Goal: Information Seeking & Learning: Find specific page/section

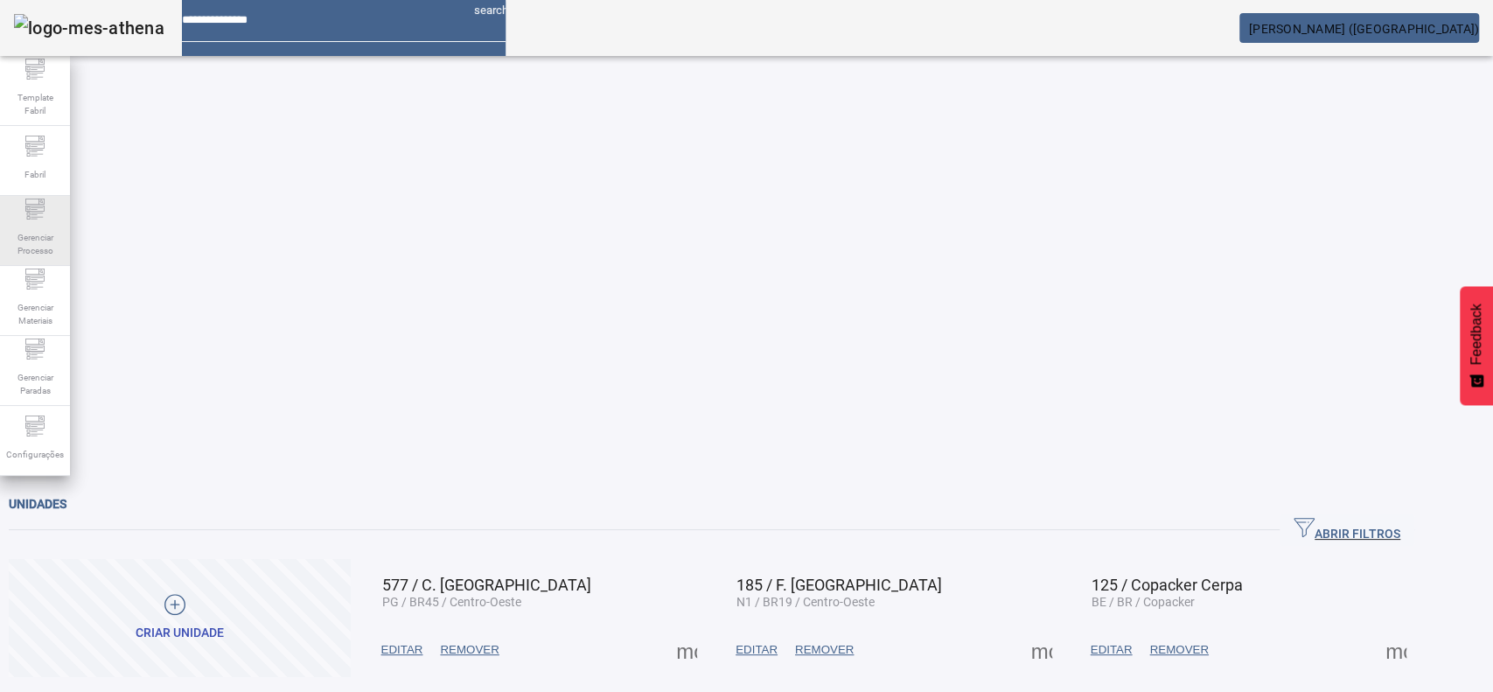
click at [42, 226] on span "Gerenciar Processo" at bounding box center [35, 244] width 52 height 37
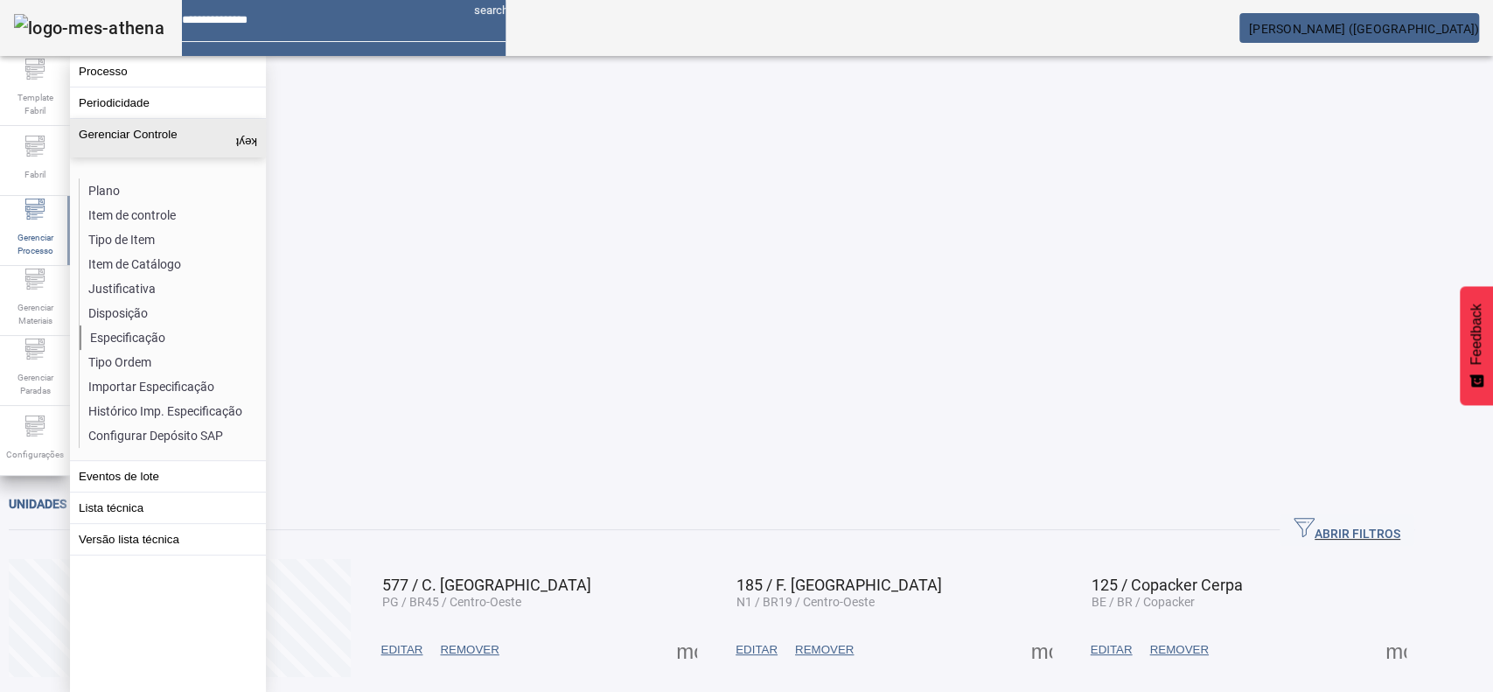
click at [91, 337] on li "Especificação" at bounding box center [172, 337] width 185 height 24
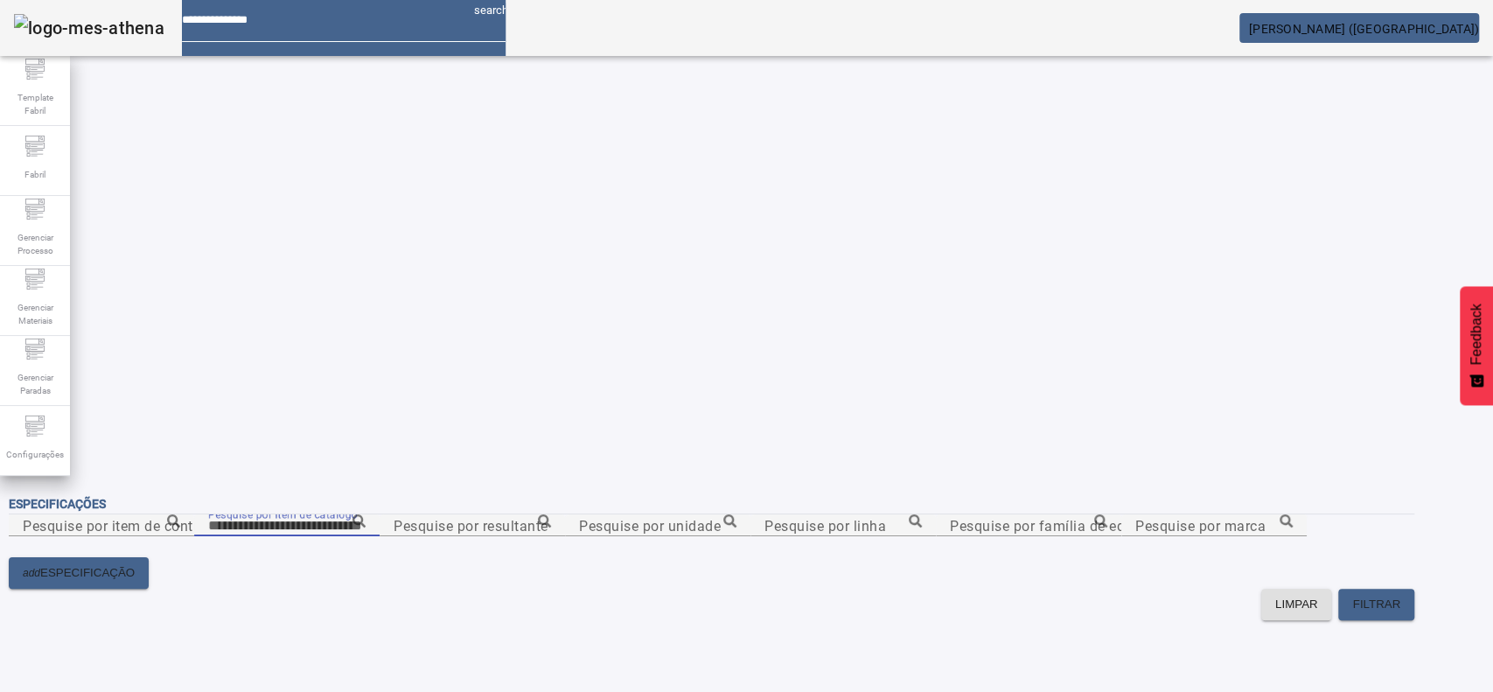
click at [366, 515] on input "Pesquise por item de catálogo" at bounding box center [286, 525] width 157 height 21
paste input "**********"
click at [366, 514] on icon at bounding box center [358, 520] width 13 height 13
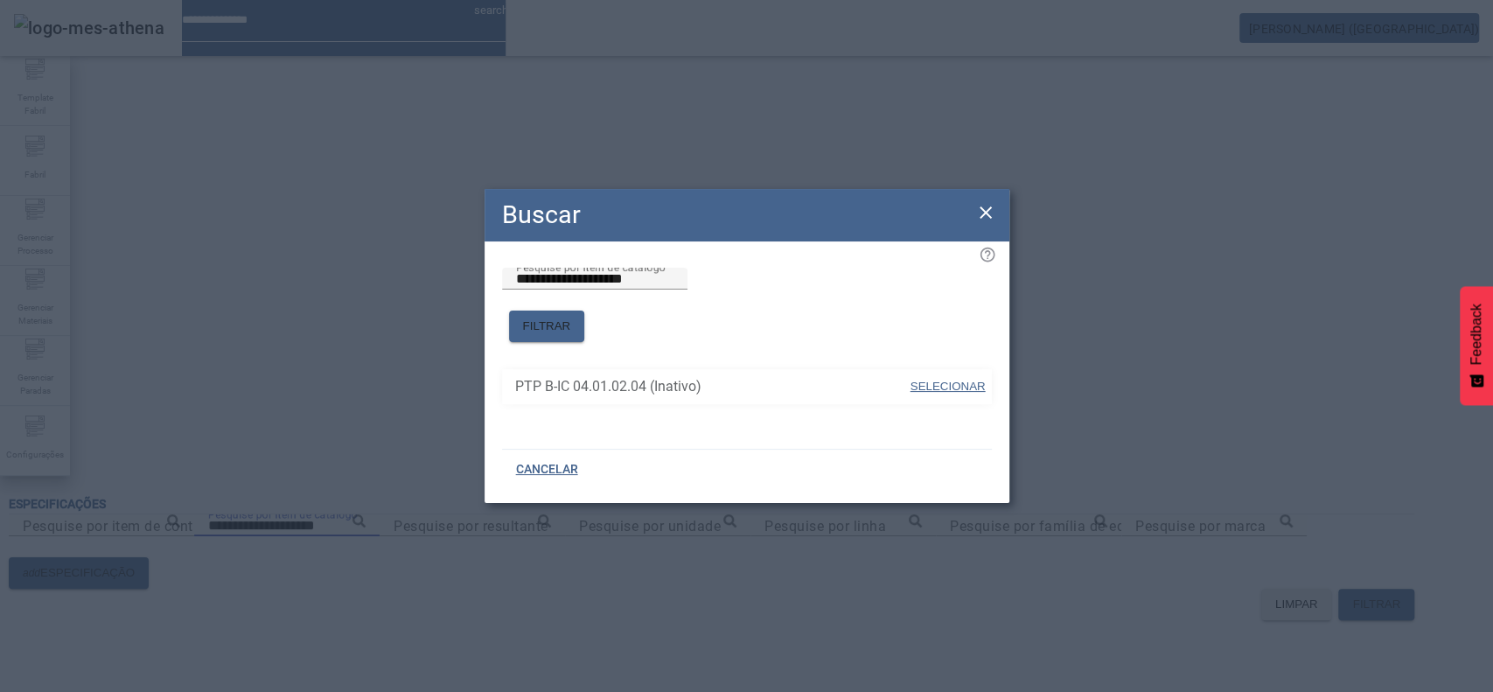
click at [949, 380] on span "SELECIONAR" at bounding box center [947, 386] width 75 height 13
type input "**********"
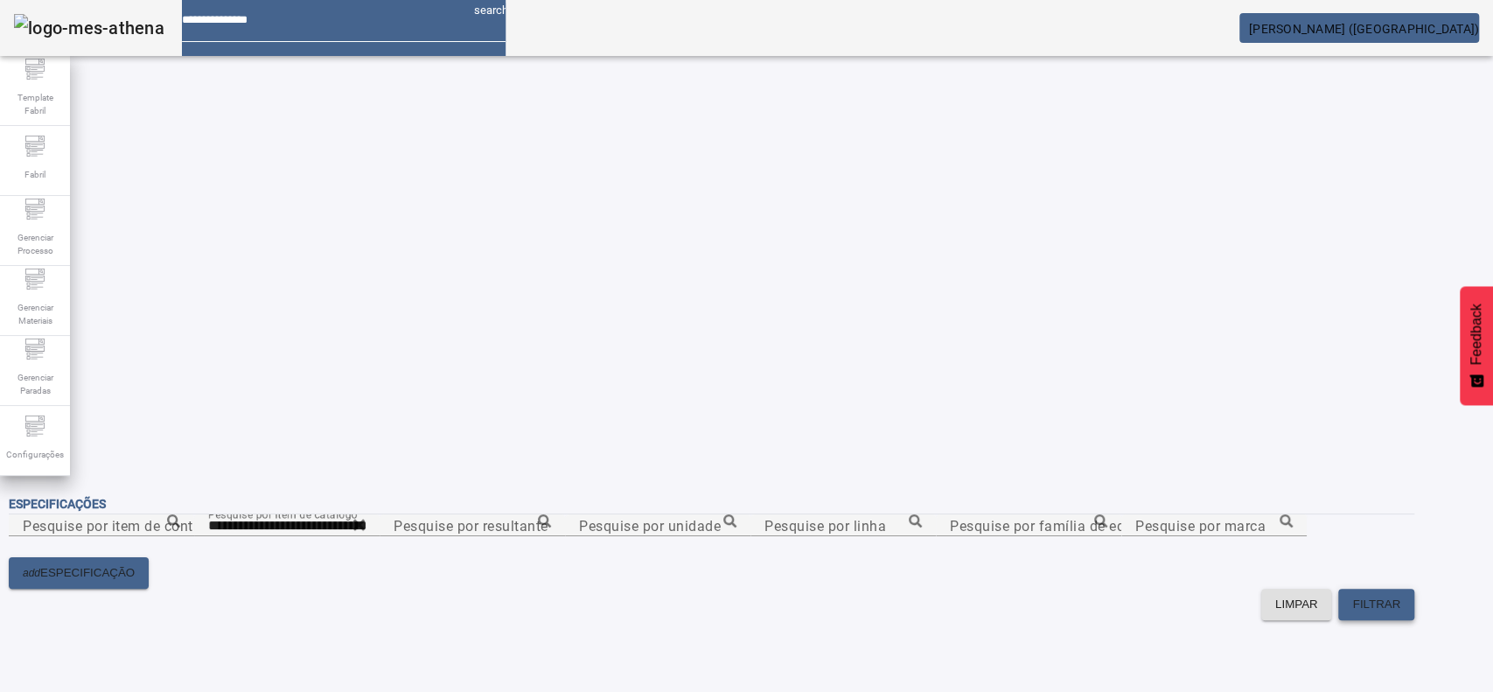
click at [1400, 596] on span "FILTRAR" at bounding box center [1376, 604] width 48 height 17
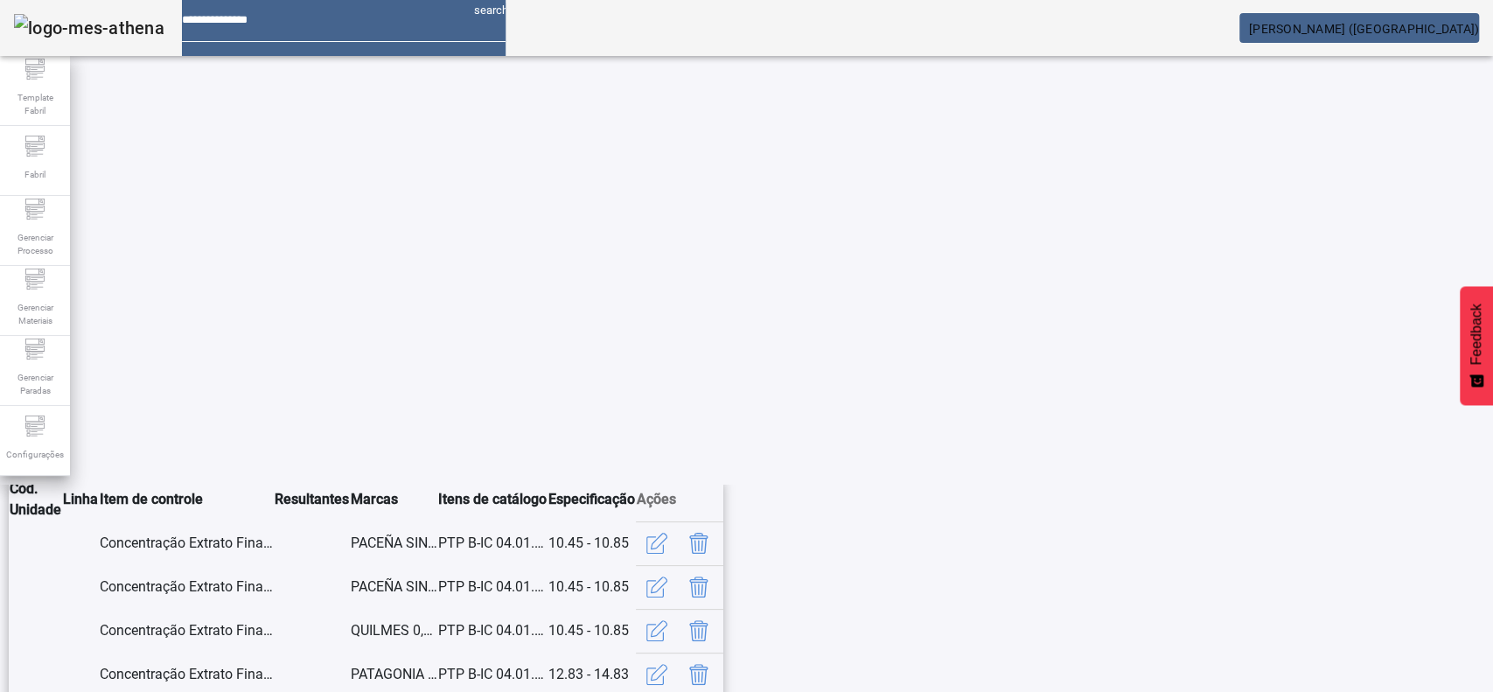
scroll to position [405, 0]
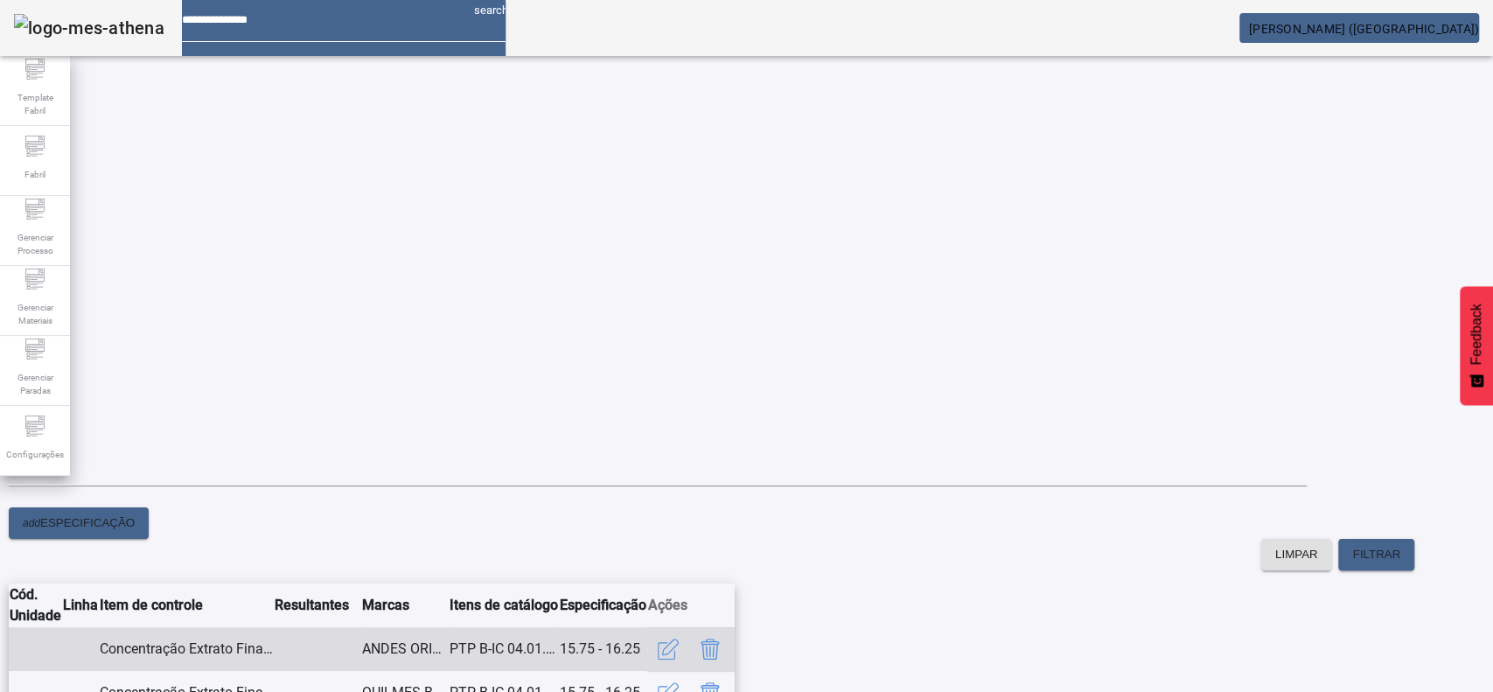
scroll to position [0, 0]
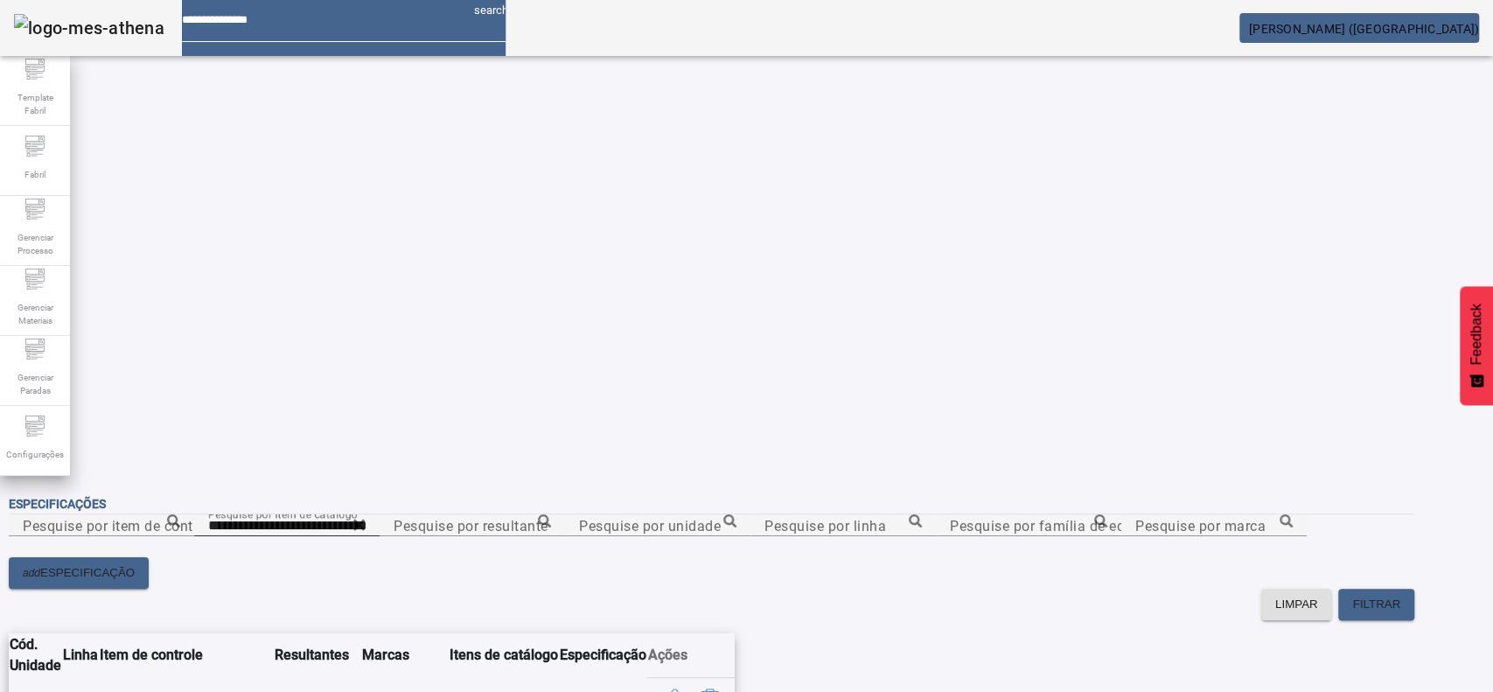
drag, startPoint x: 1446, startPoint y: 121, endPoint x: 1434, endPoint y: 129, distance: 14.3
click at [366, 514] on icon at bounding box center [358, 524] width 13 height 21
click at [761, 493] on div "Especificações" at bounding box center [711, 503] width 1405 height 21
click at [180, 515] on input "Pesquise por item de controle" at bounding box center [101, 525] width 157 height 21
click at [180, 514] on icon at bounding box center [173, 520] width 13 height 13
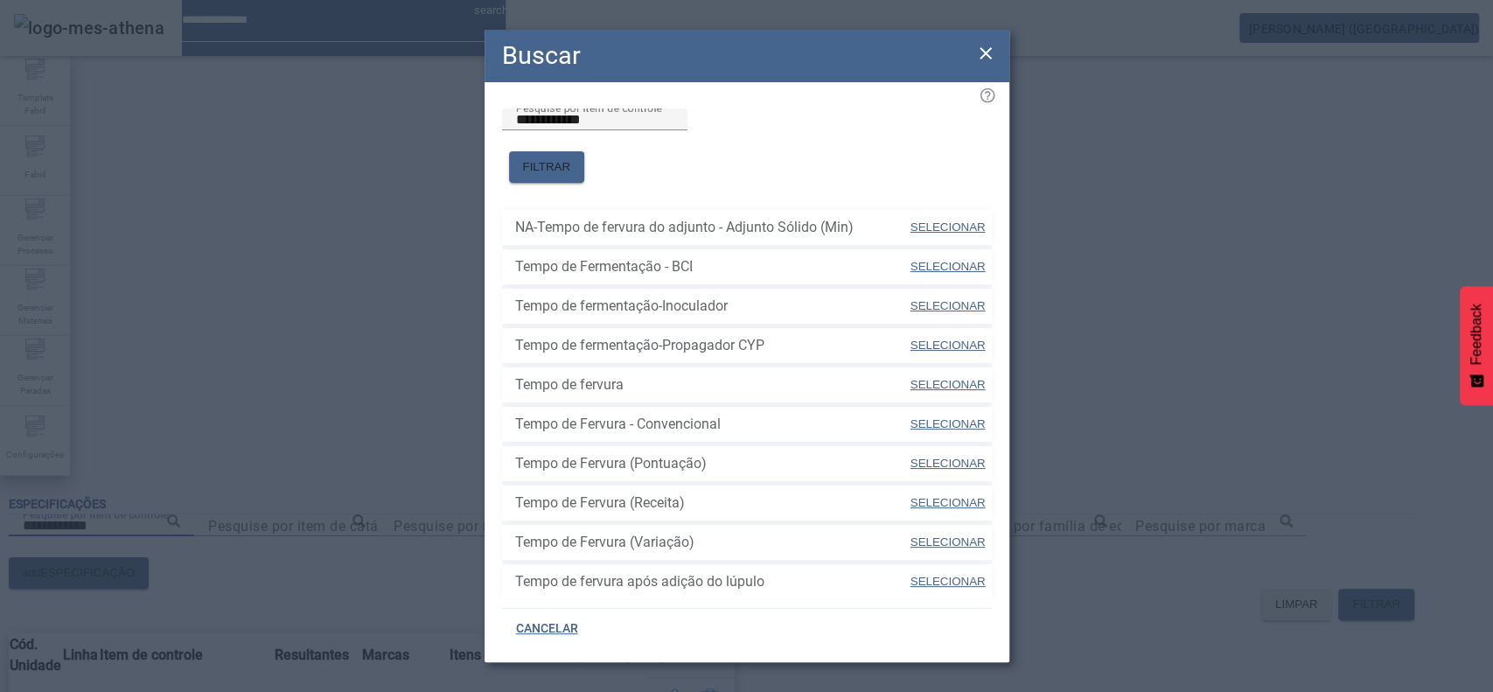
click at [910, 378] on span "SELECIONAR" at bounding box center [947, 384] width 75 height 13
type input "**********"
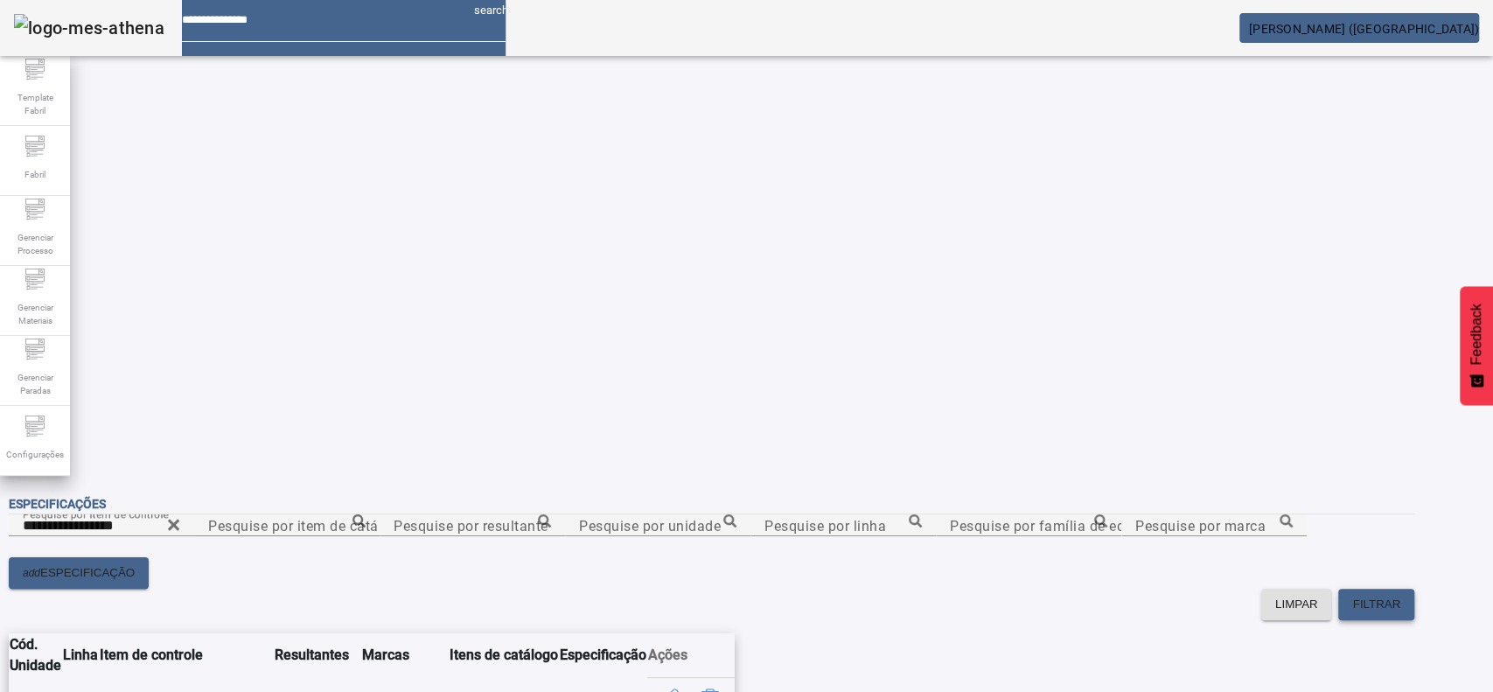
click at [1400, 596] on span "FILTRAR" at bounding box center [1376, 604] width 48 height 17
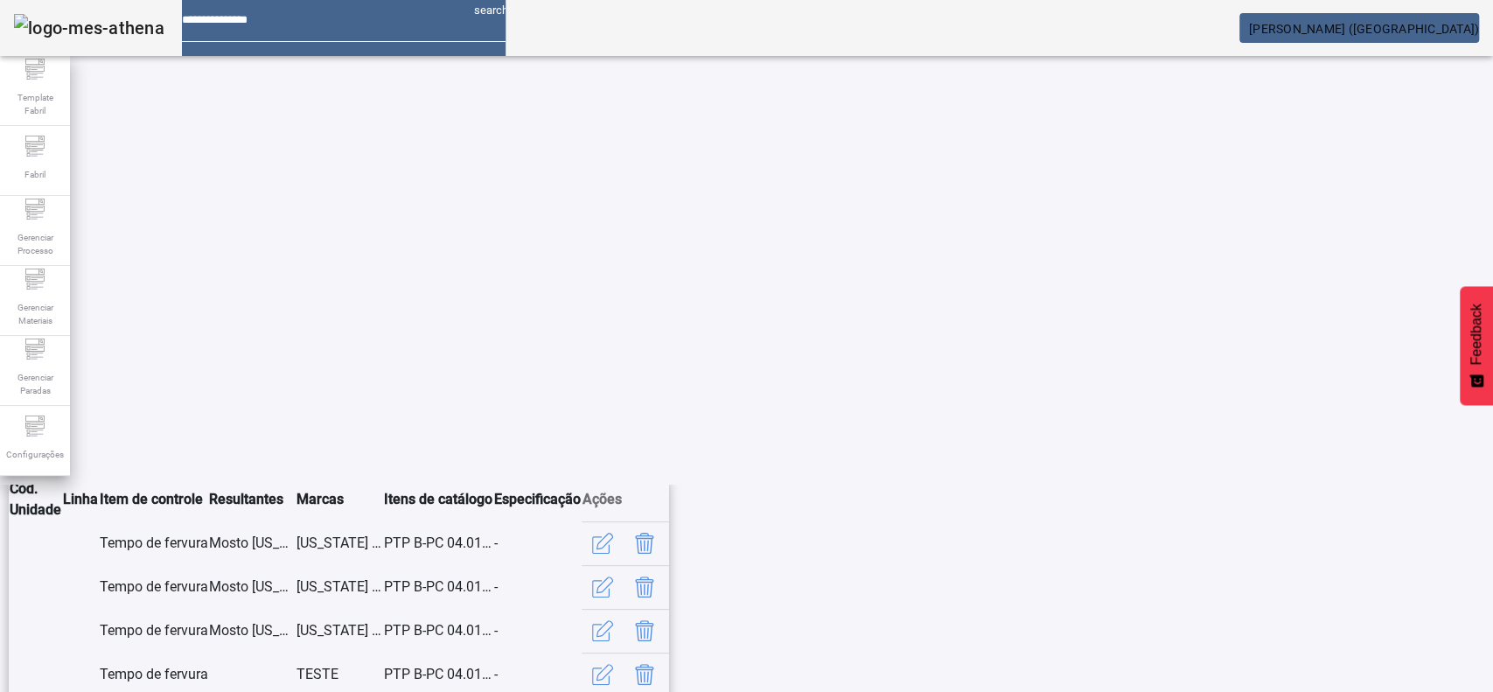
scroll to position [369, 0]
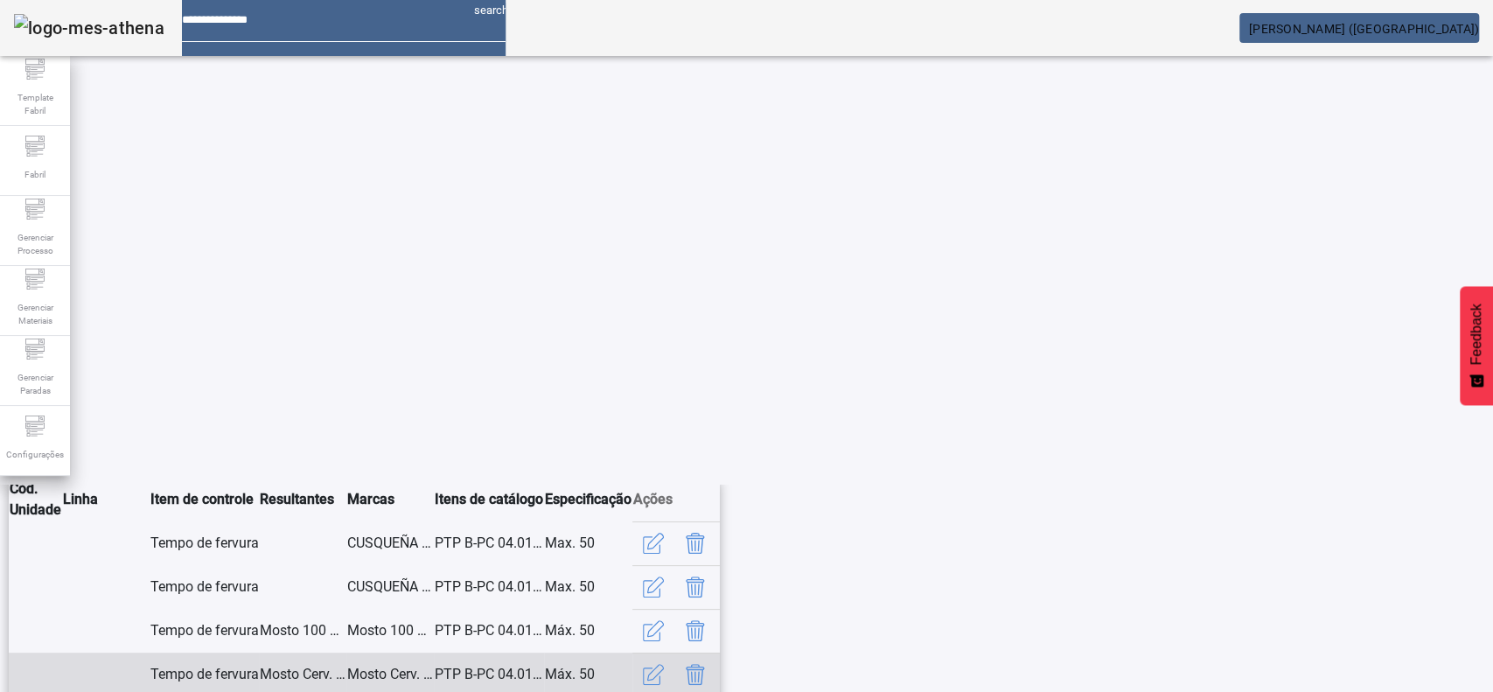
scroll to position [0, 0]
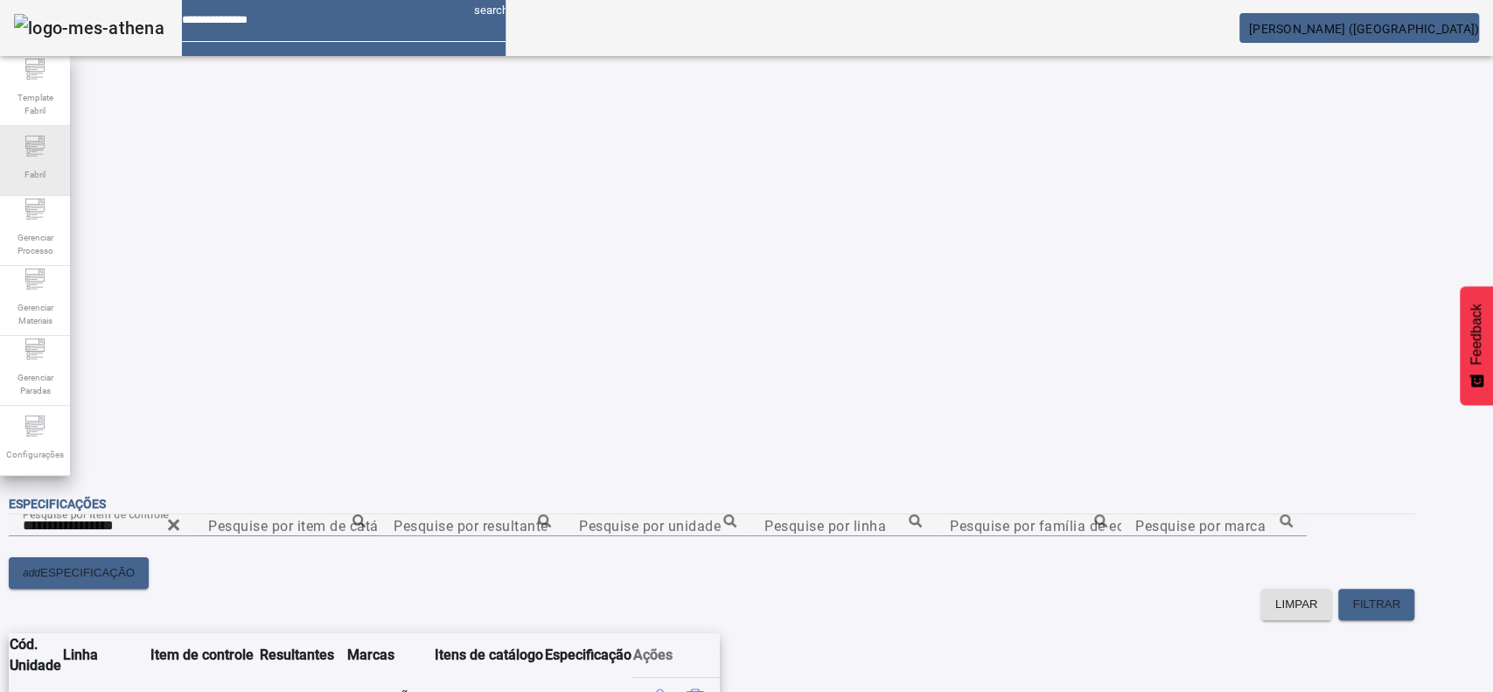
click at [29, 185] on div "Fabril" at bounding box center [35, 161] width 70 height 70
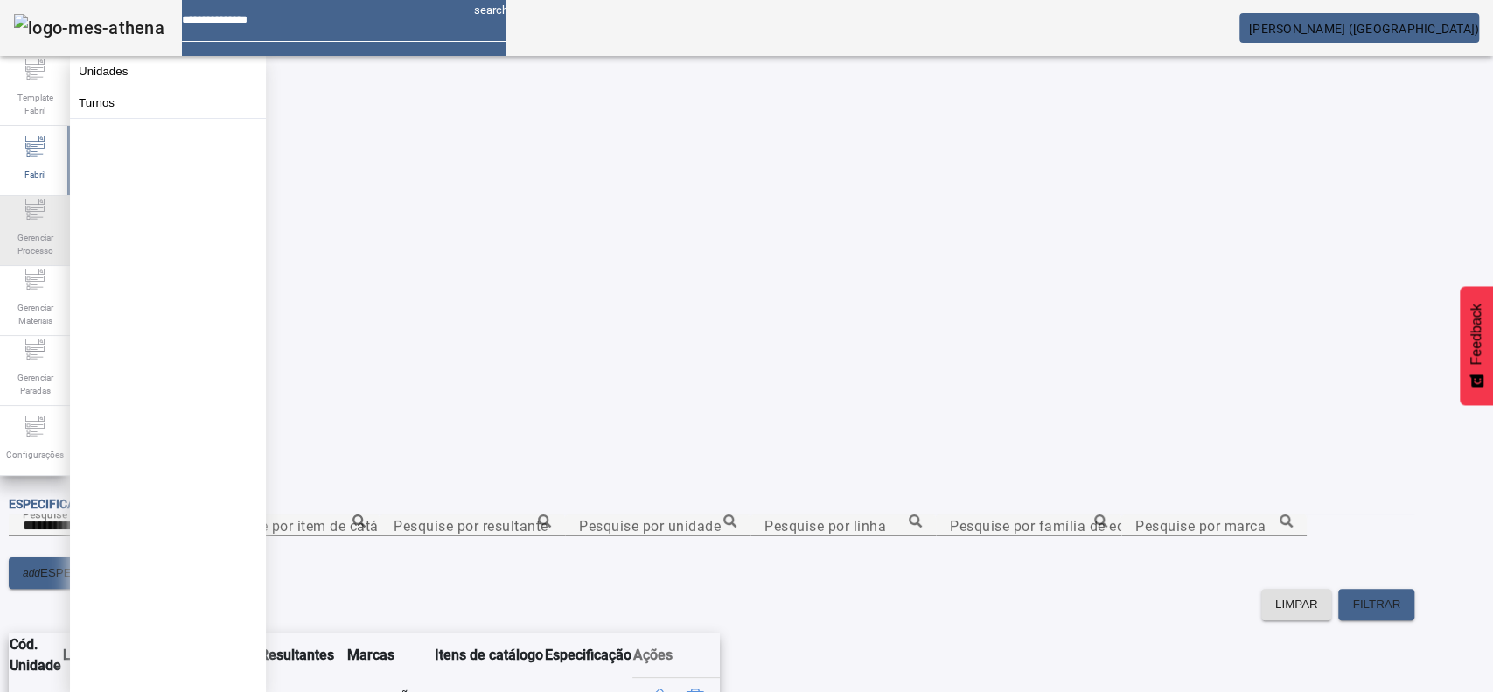
click at [41, 235] on span "Gerenciar Processo" at bounding box center [35, 244] width 52 height 37
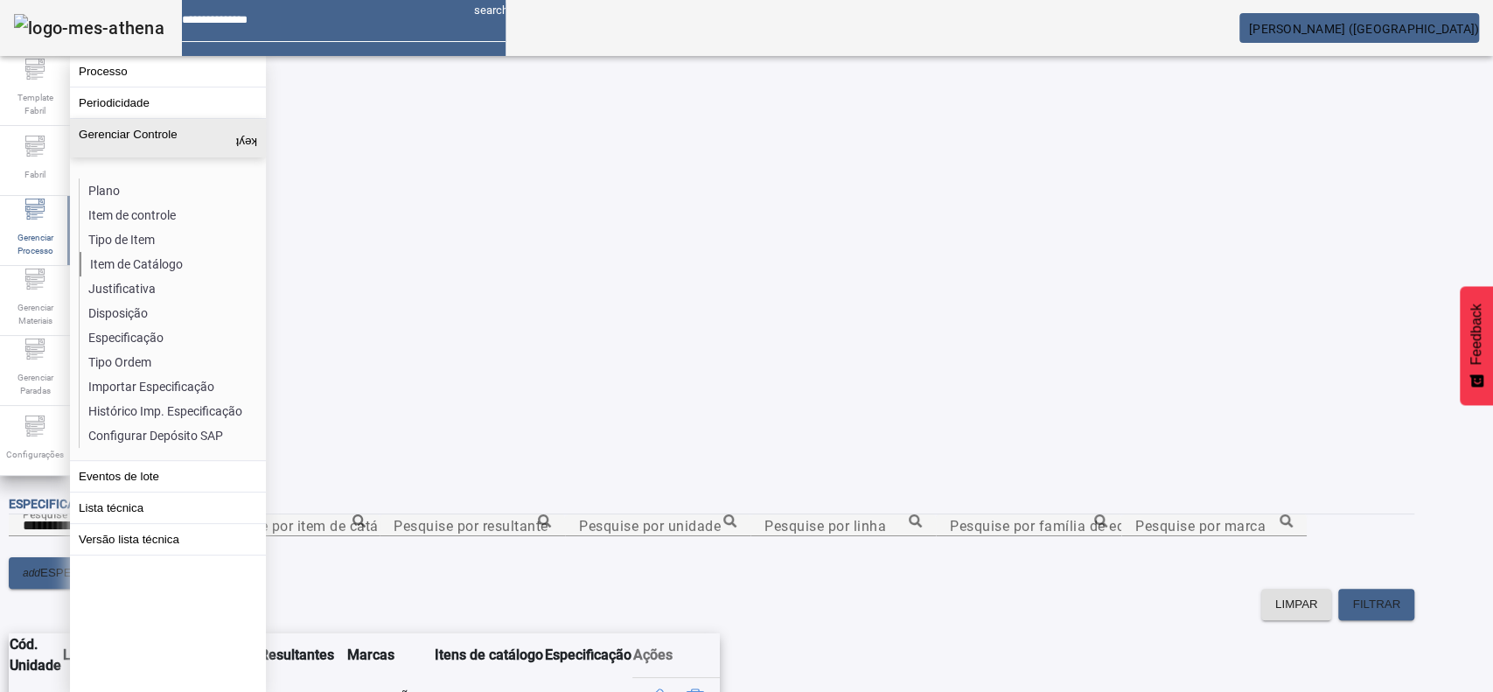
click at [117, 254] on li "Item de Catálogo" at bounding box center [172, 264] width 185 height 24
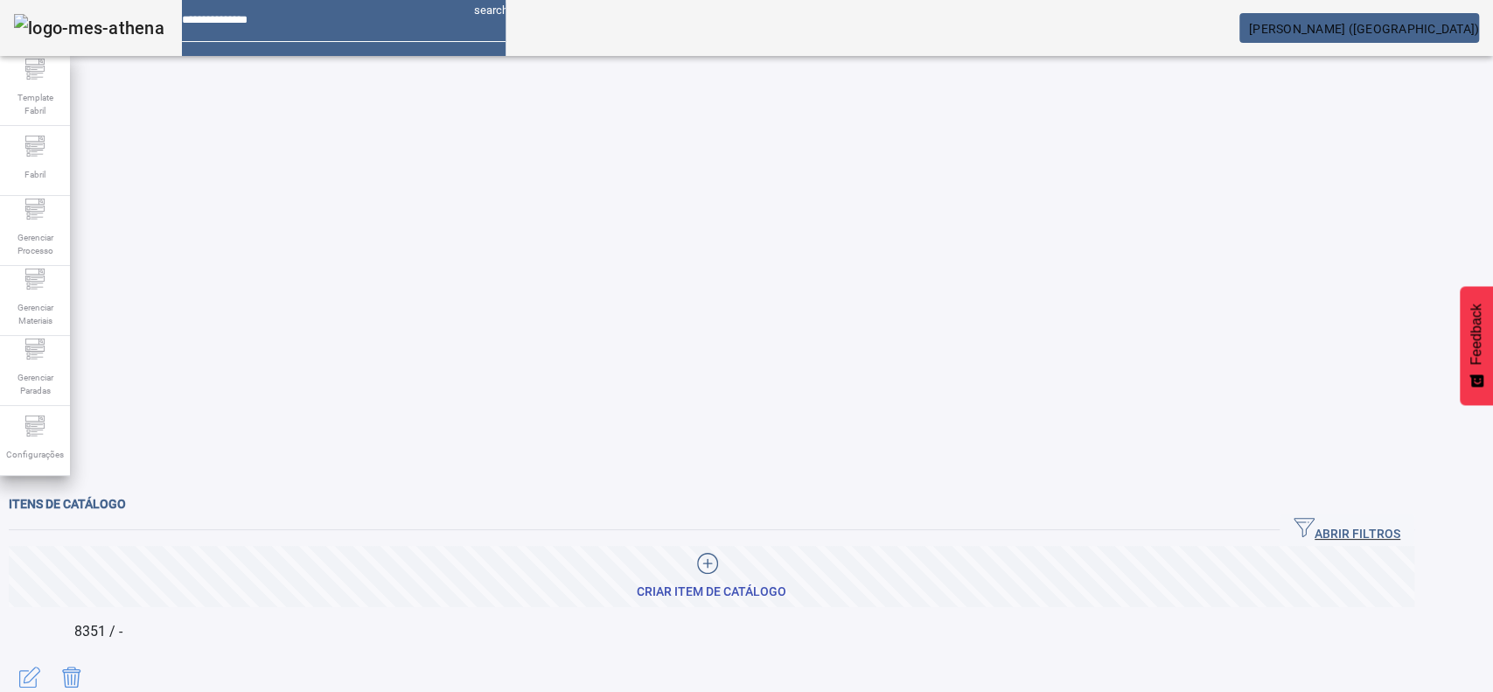
drag, startPoint x: 1391, startPoint y: 107, endPoint x: 1212, endPoint y: 120, distance: 178.9
click at [1391, 517] on span "ABRIR FILTROS" at bounding box center [1346, 530] width 107 height 26
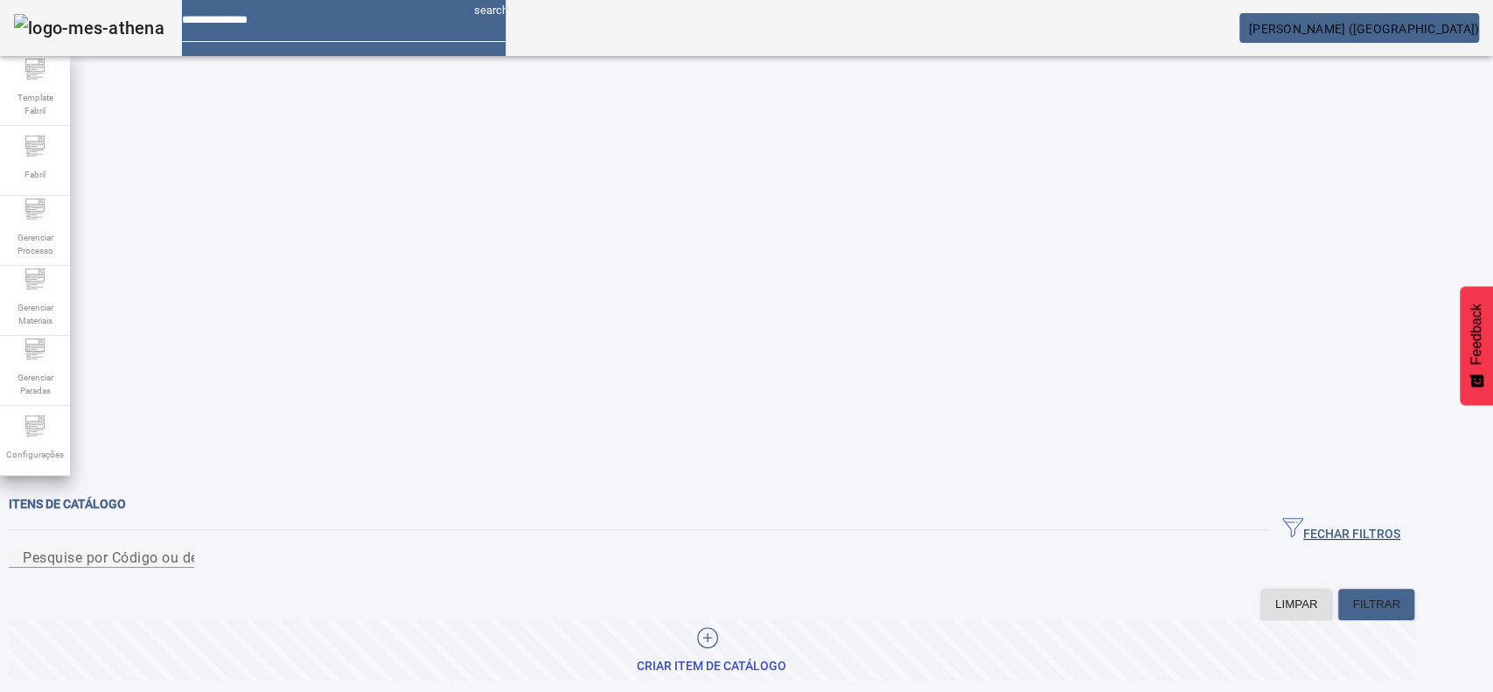
click at [829, 514] on div "FECHAR FILTROS" at bounding box center [711, 529] width 1405 height 31
click at [180, 546] on div "Pesquise por Código ou descrição" at bounding box center [101, 557] width 157 height 22
paste input "**********"
type input "**********"
click at [1398, 596] on span "FILTRAR" at bounding box center [1376, 604] width 48 height 17
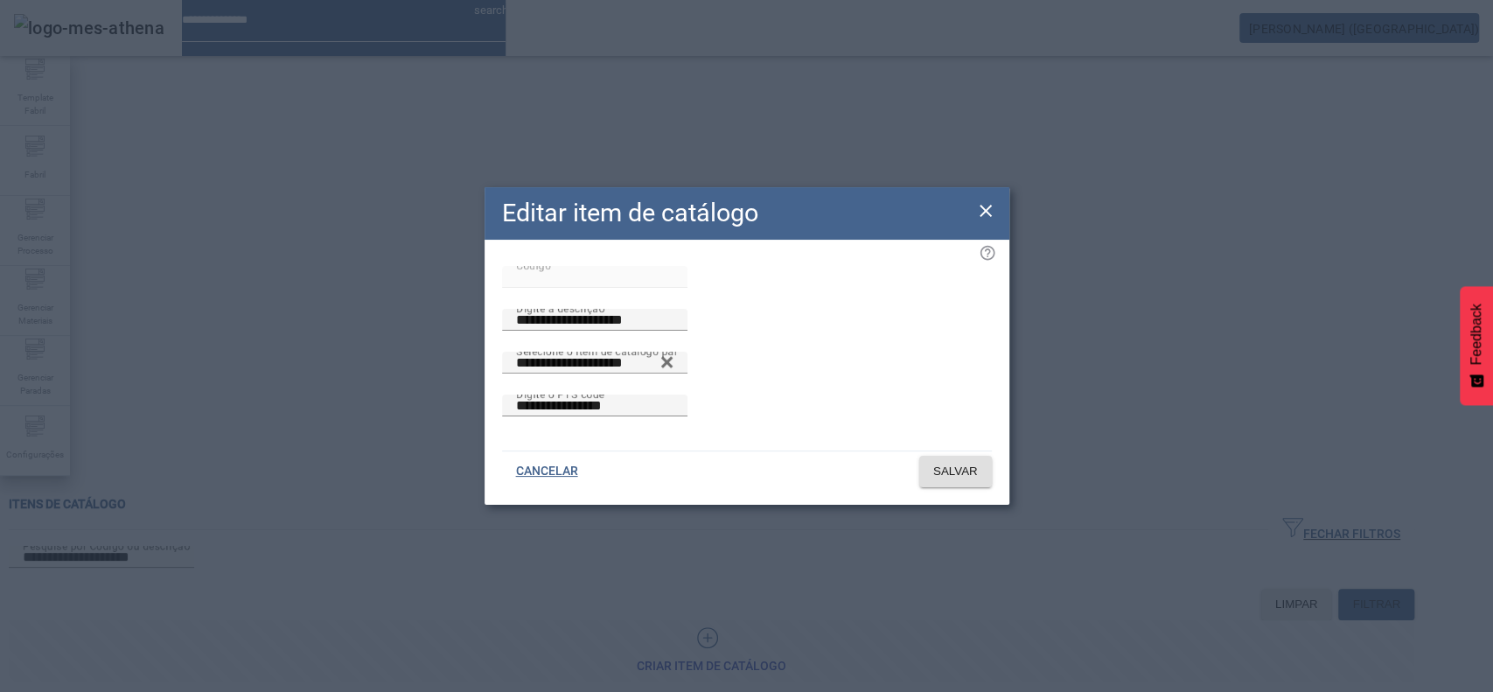
drag, startPoint x: 980, startPoint y: 200, endPoint x: 987, endPoint y: 186, distance: 15.6
click at [987, 200] on icon at bounding box center [985, 210] width 21 height 21
